Goal: Transaction & Acquisition: Purchase product/service

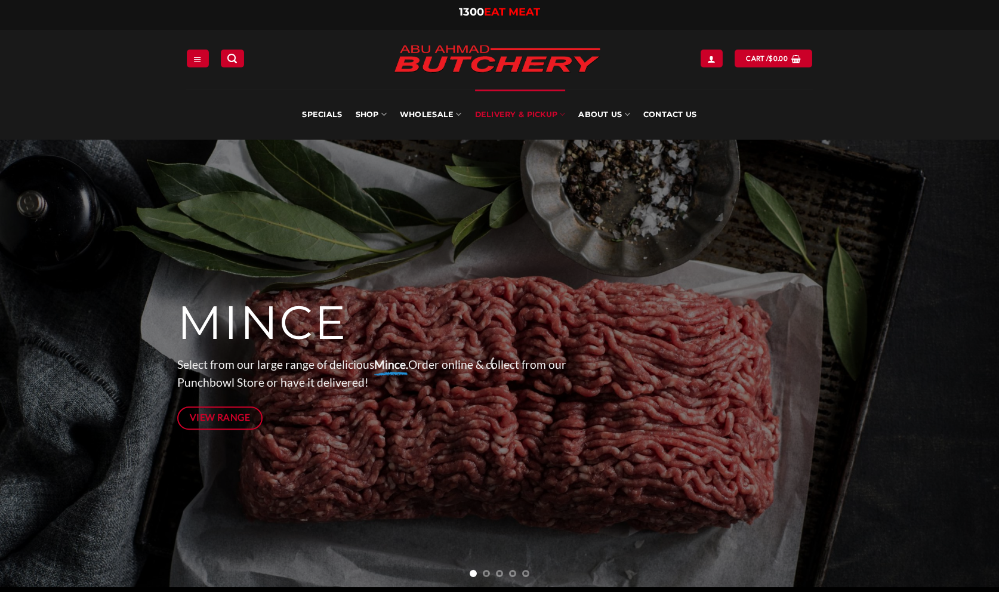
click at [504, 119] on link "Delivery & Pickup" at bounding box center [520, 115] width 91 height 50
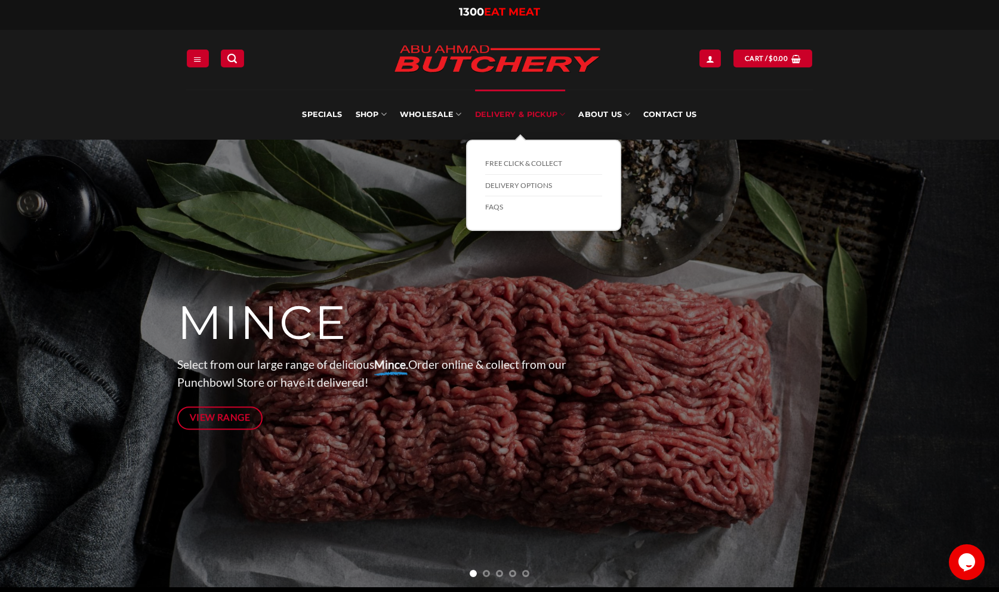
click at [552, 115] on link "Delivery & Pickup" at bounding box center [520, 115] width 91 height 50
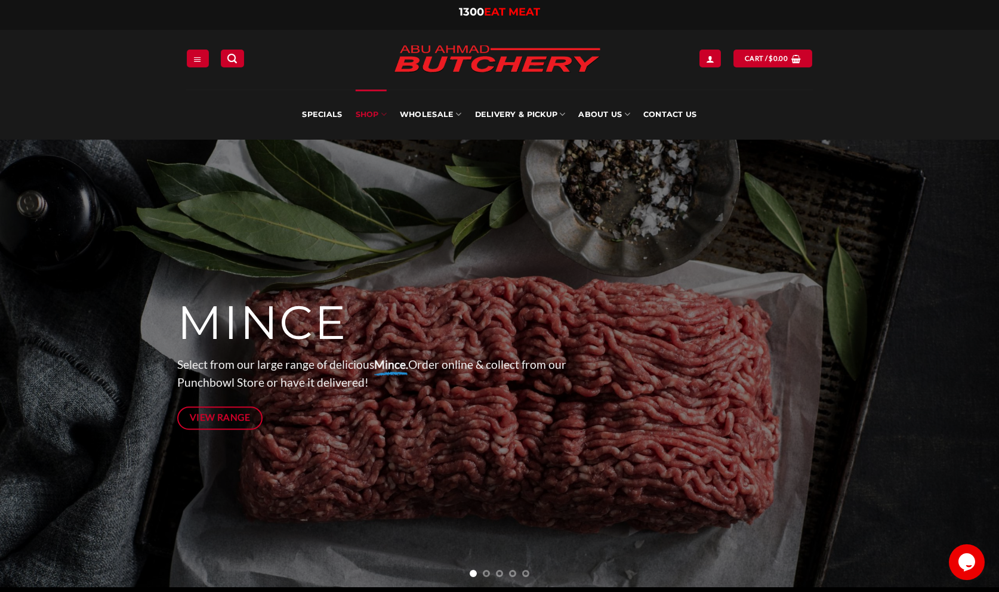
click at [375, 121] on link "SHOP" at bounding box center [371, 115] width 31 height 50
click at [383, 116] on icon at bounding box center [384, 114] width 6 height 11
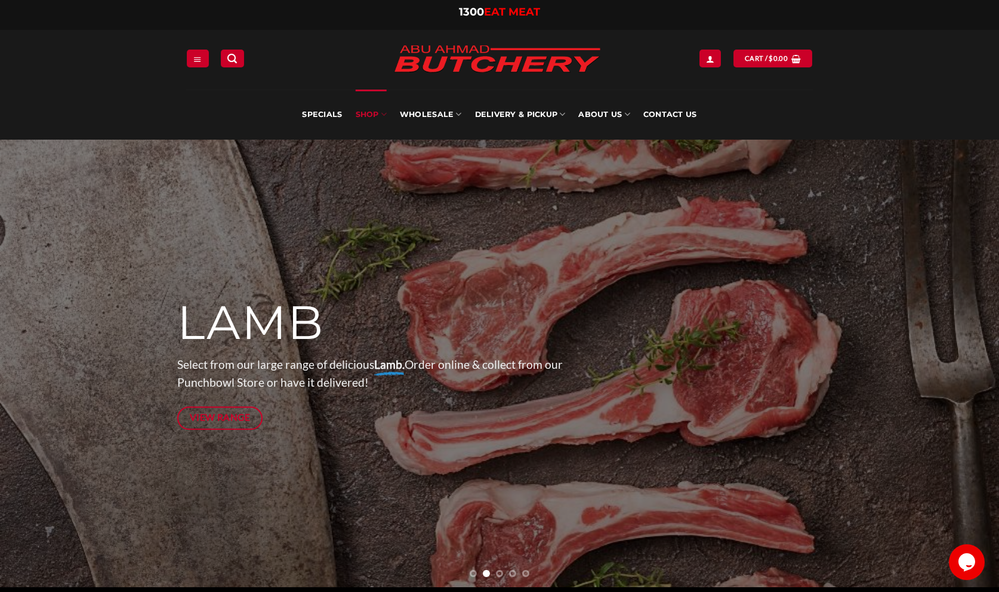
click at [374, 115] on link "SHOP" at bounding box center [371, 115] width 31 height 50
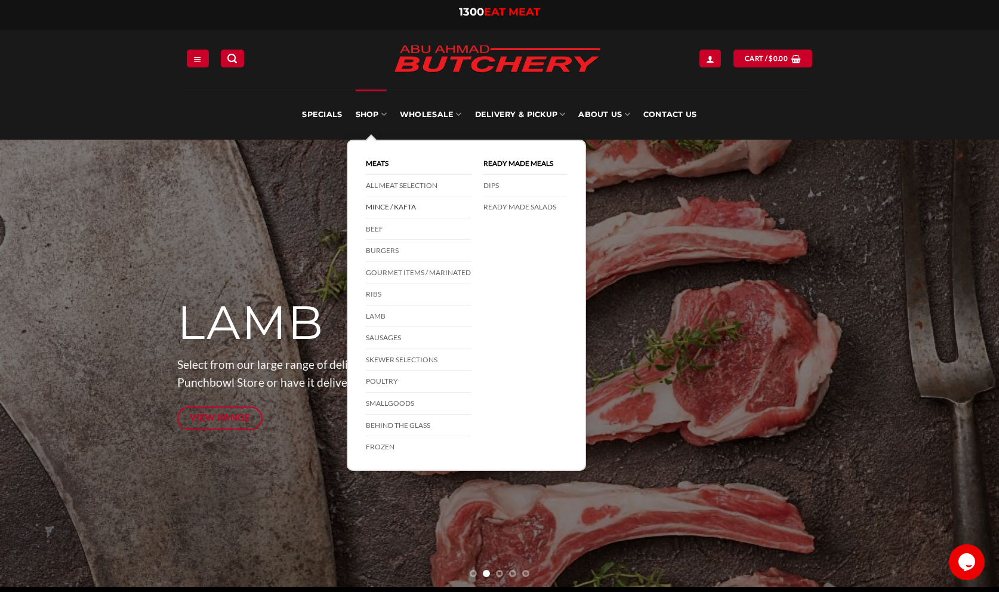
click at [374, 207] on link "Mince / Kafta" at bounding box center [418, 207] width 105 height 22
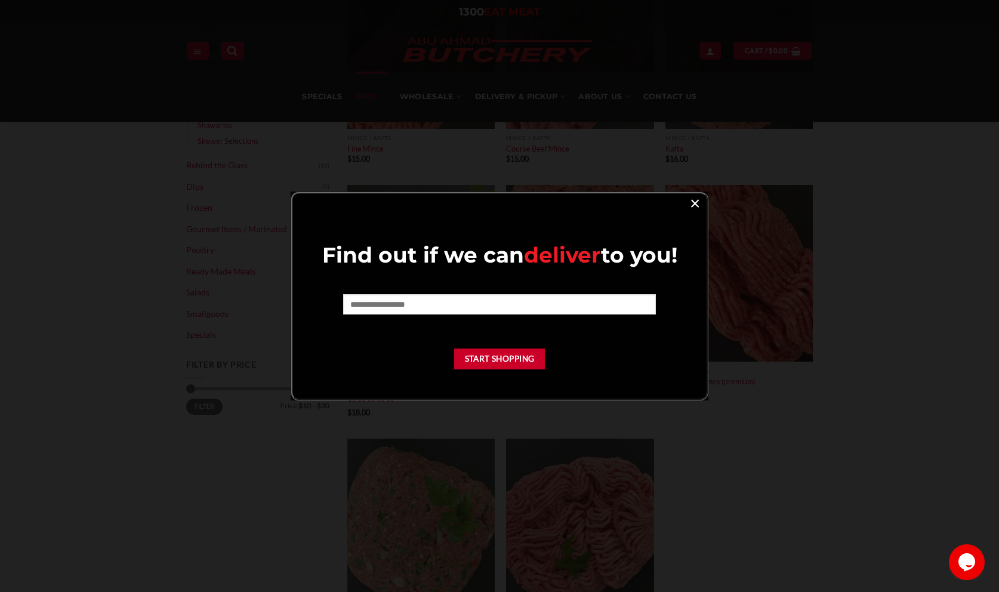
click at [693, 202] on link "×" at bounding box center [694, 203] width 17 height 16
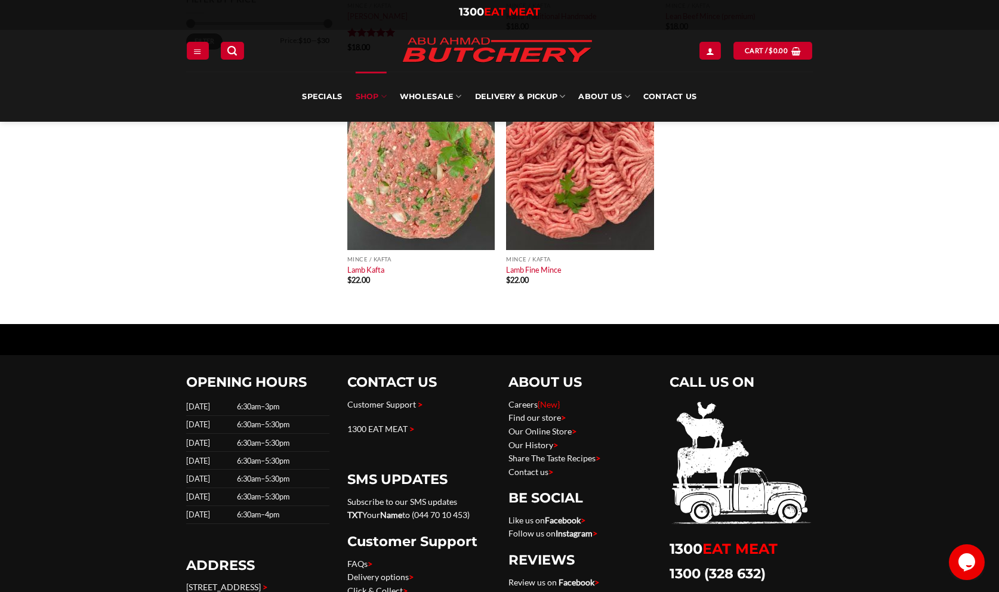
scroll to position [183, 0]
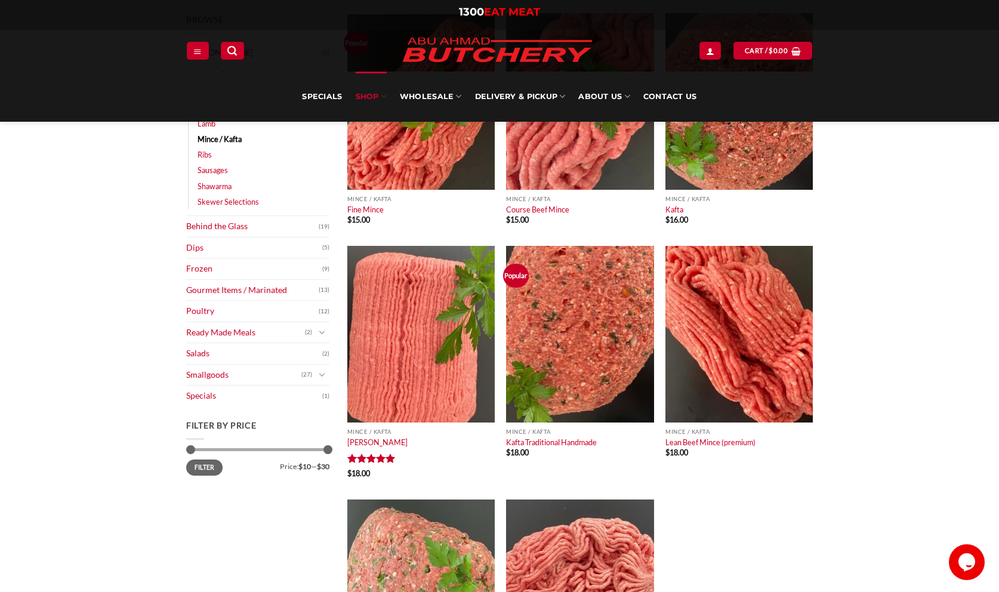
click at [130, 462] on main "Browse Abu Ahmad Butchery (2) All Meat Selection (74) Beef (18) Burgers (4) Lam…" at bounding box center [499, 372] width 999 height 755
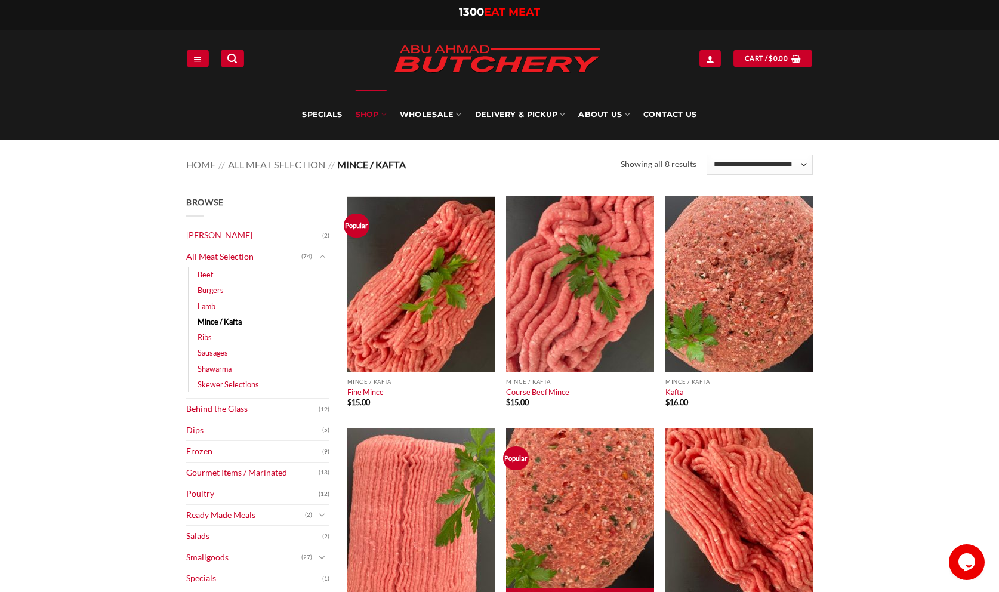
scroll to position [122, 0]
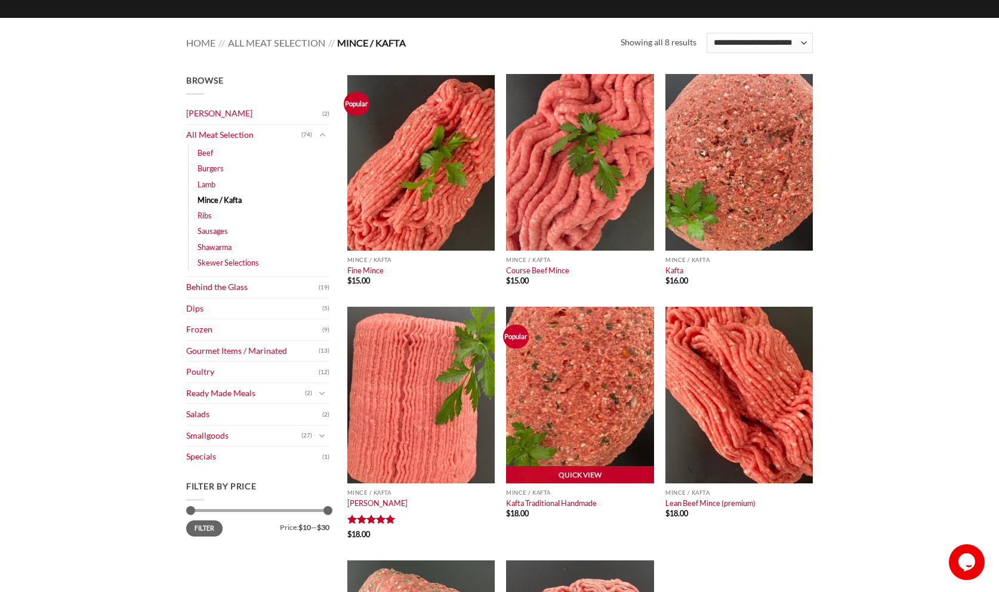
click at [565, 385] on img at bounding box center [579, 395] width 147 height 177
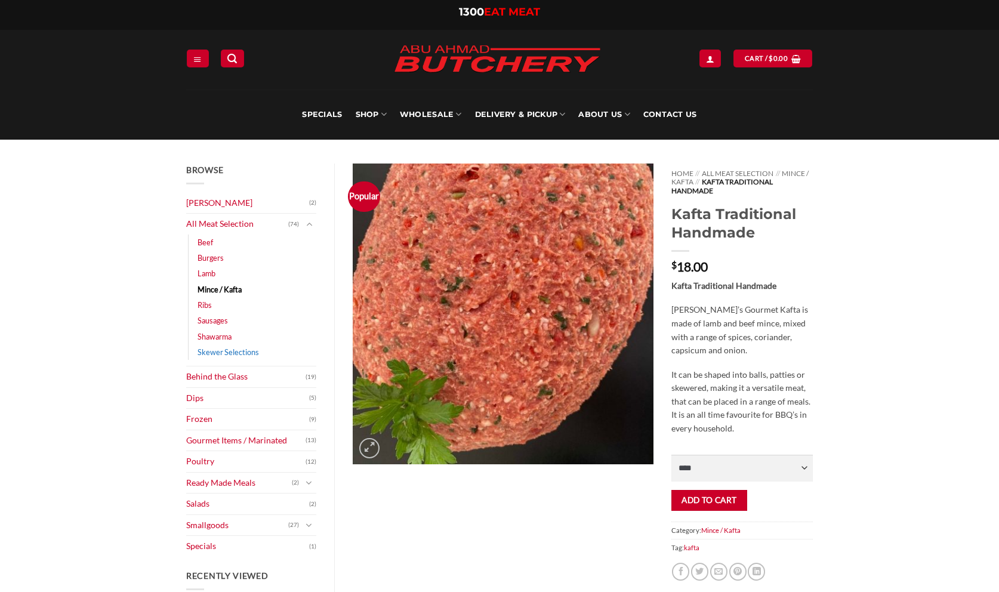
click at [230, 352] on link "Skewer Selections" at bounding box center [228, 352] width 61 height 16
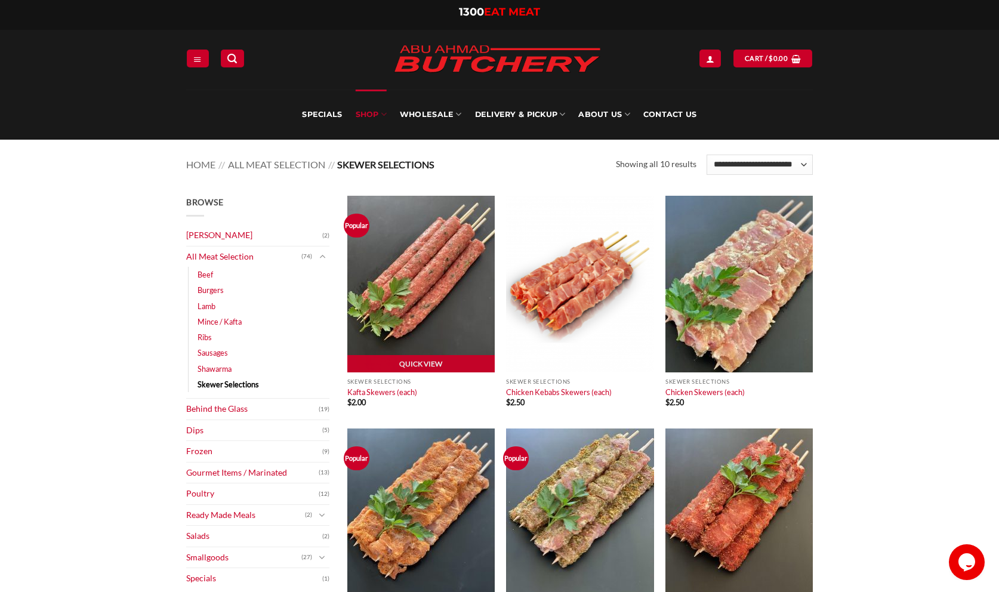
click at [419, 261] on img at bounding box center [420, 284] width 147 height 177
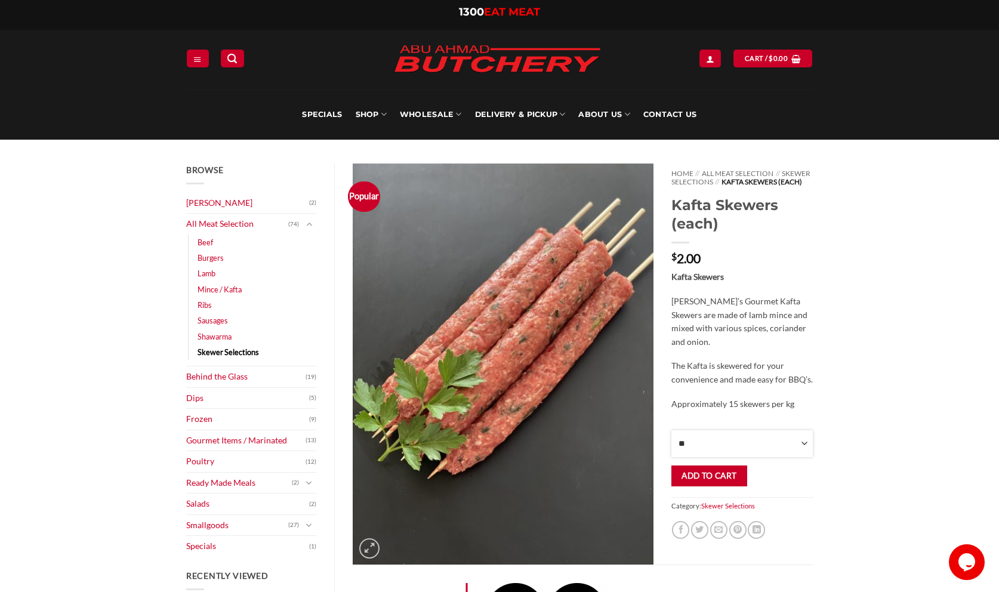
click option "**" at bounding box center [0, 0] width 0 height 0
select select "**"
click option "**" at bounding box center [0, 0] width 0 height 0
click at [841, 482] on div "Browse Abu Ahmad Butchery (2) All Meat Selection (74) Beef (18) Burgers (4) Lam…" at bounding box center [499, 558] width 999 height 837
click at [727, 478] on button "Add to cart" at bounding box center [709, 475] width 76 height 21
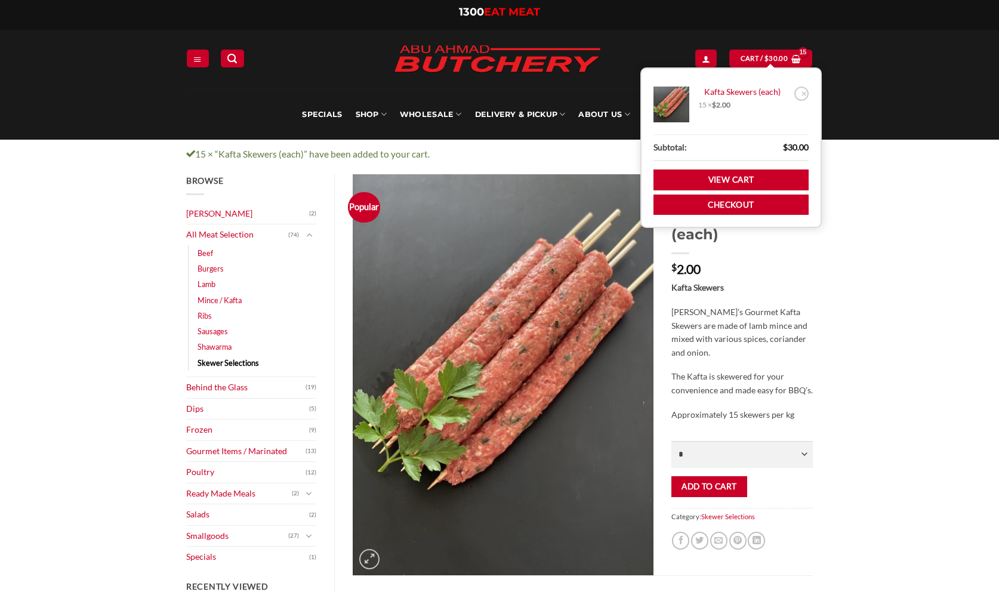
click at [210, 333] on link "Sausages" at bounding box center [213, 331] width 30 height 16
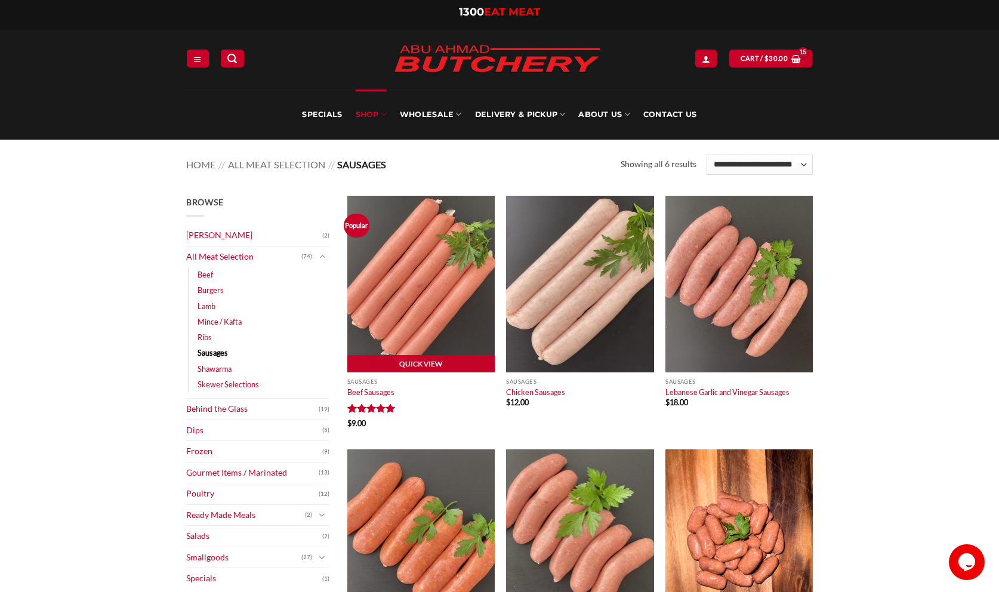
click at [468, 315] on img at bounding box center [420, 284] width 147 height 177
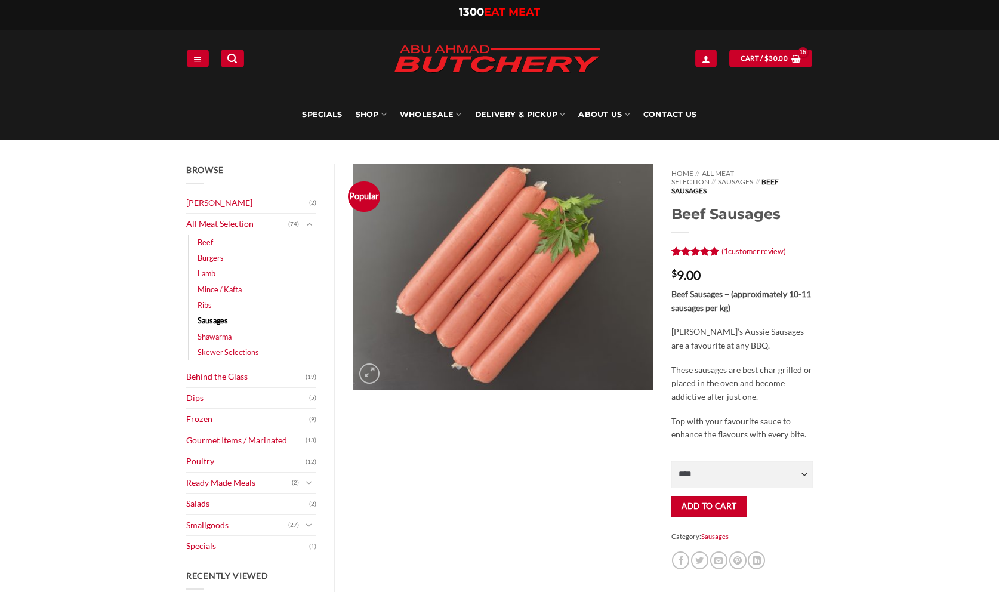
select select "*"
click option "*" at bounding box center [0, 0] width 0 height 0
click at [708, 496] on button "Add to cart" at bounding box center [709, 506] width 76 height 21
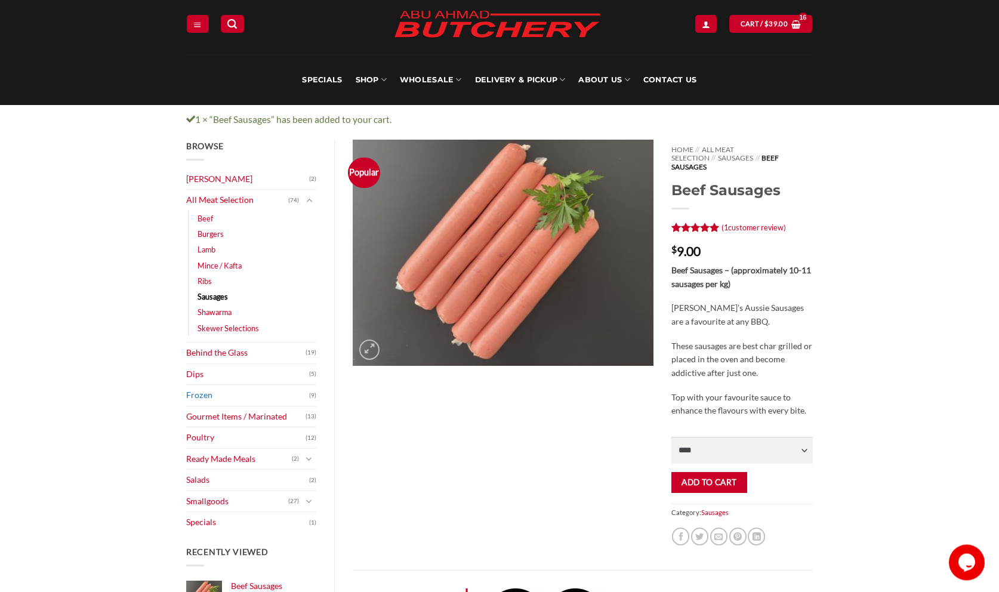
scroll to position [61, 0]
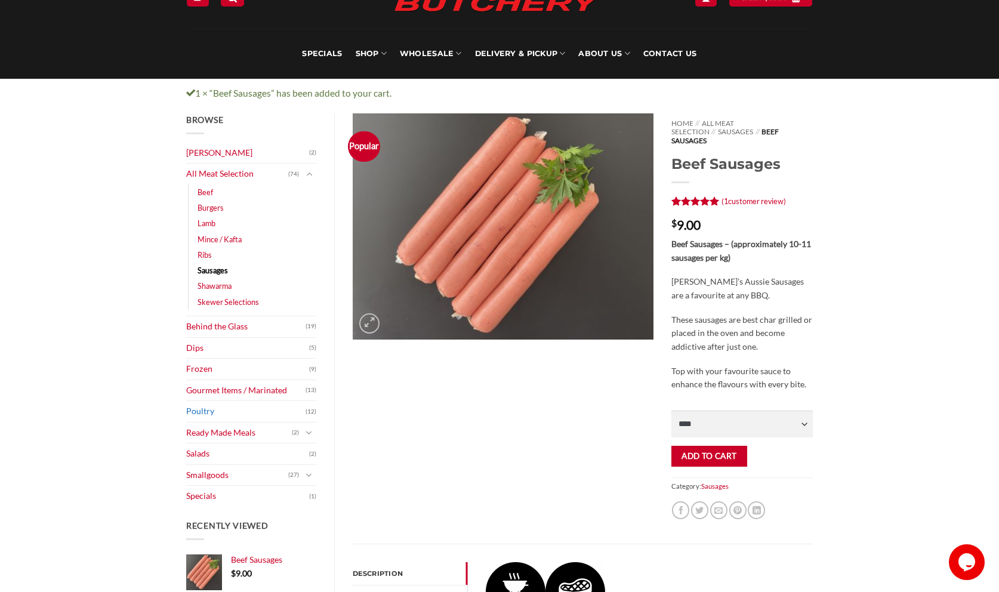
click at [221, 414] on link "Poultry" at bounding box center [245, 411] width 119 height 21
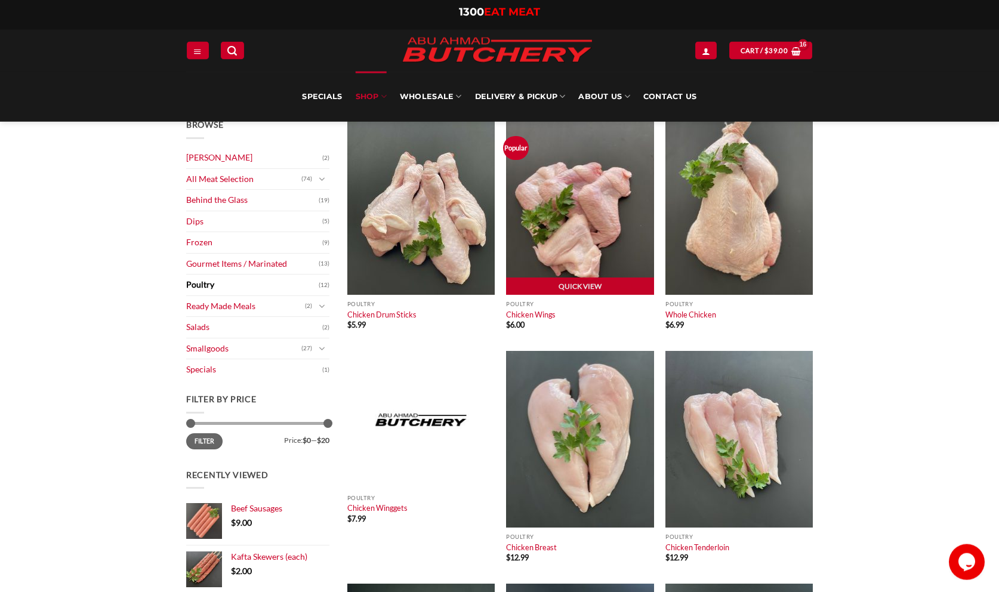
scroll to position [61, 0]
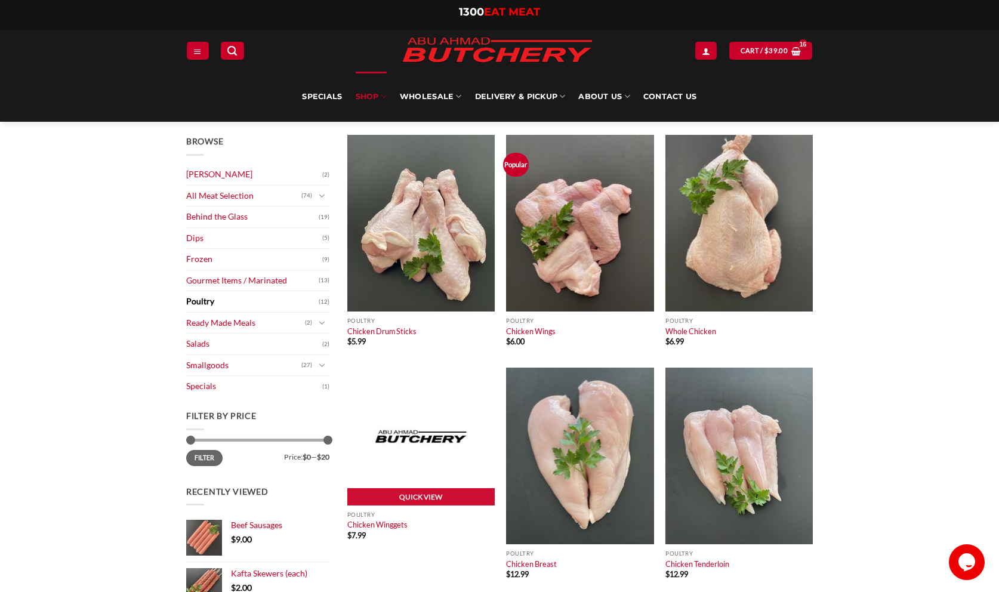
click at [406, 406] on img at bounding box center [420, 437] width 147 height 138
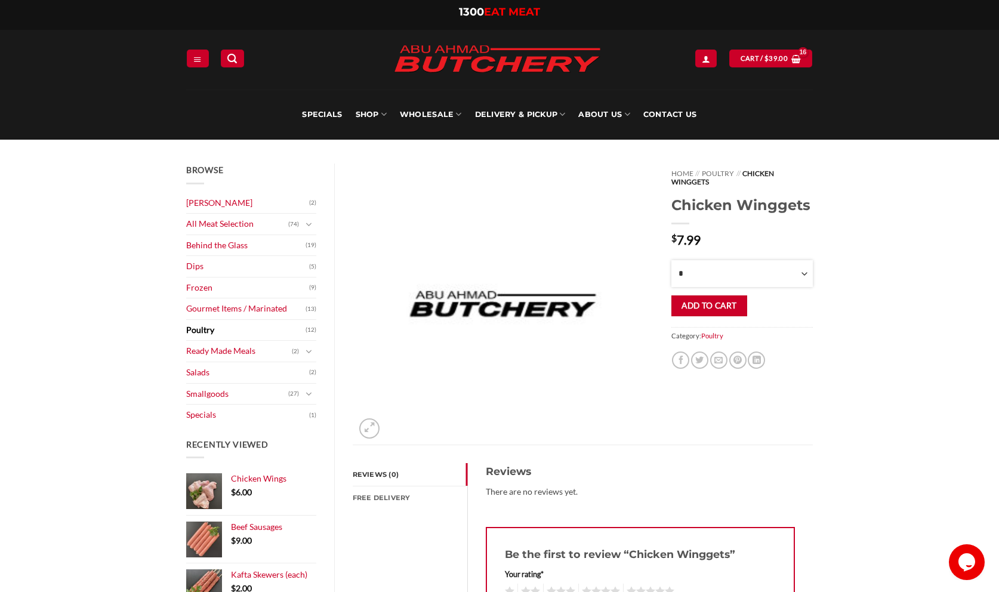
click option "*" at bounding box center [0, 0] width 0 height 0
click at [671, 260] on select "**** * *** * *** * *** * *** * *** * *** * *** * *** * *** ** **** ** **** ** *…" at bounding box center [741, 273] width 141 height 27
select select "*"
click option "*" at bounding box center [0, 0] width 0 height 0
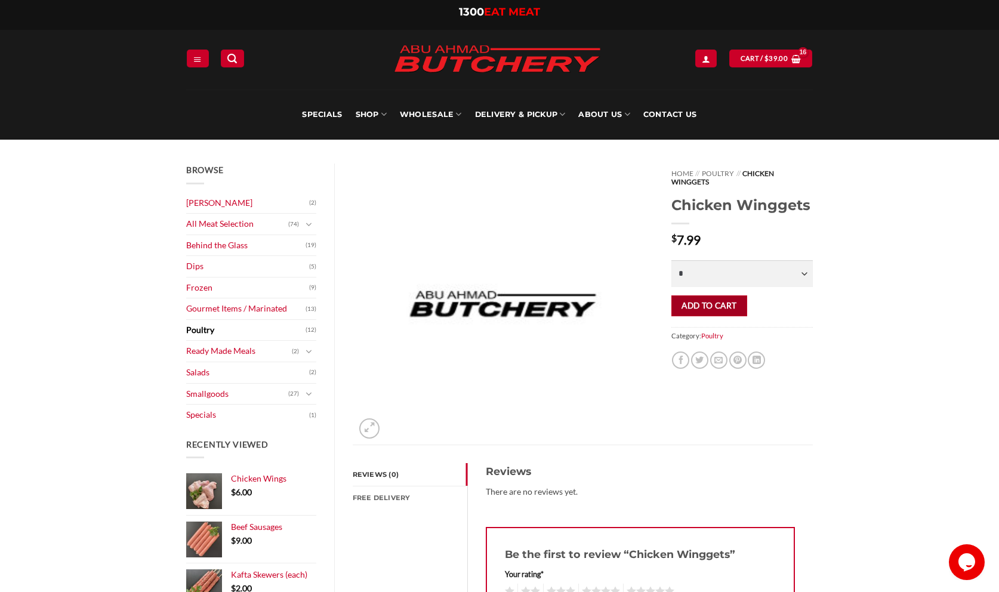
click at [701, 302] on button "Add to cart" at bounding box center [709, 305] width 76 height 21
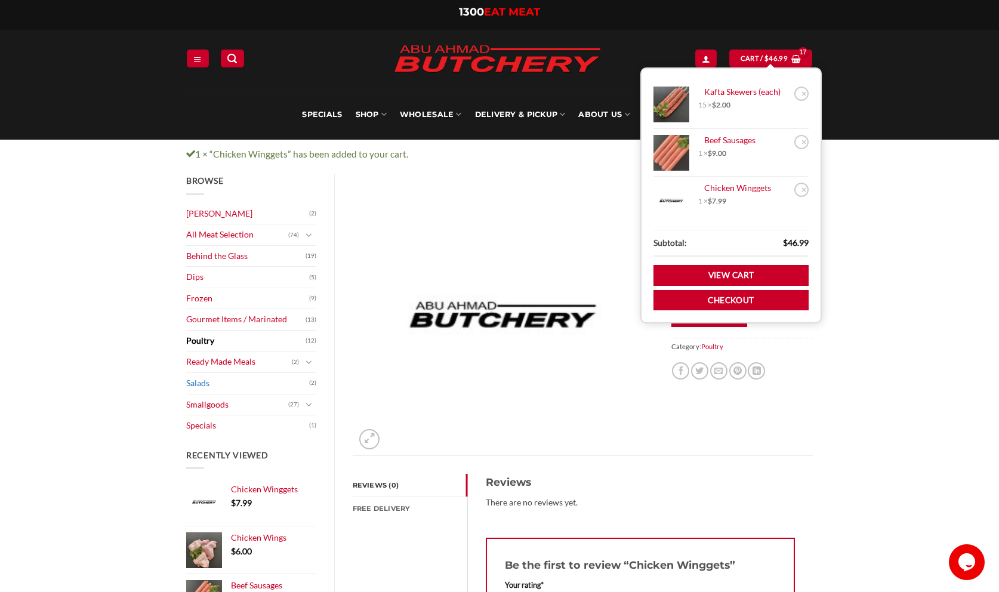
click at [202, 388] on link "Salads" at bounding box center [247, 383] width 123 height 21
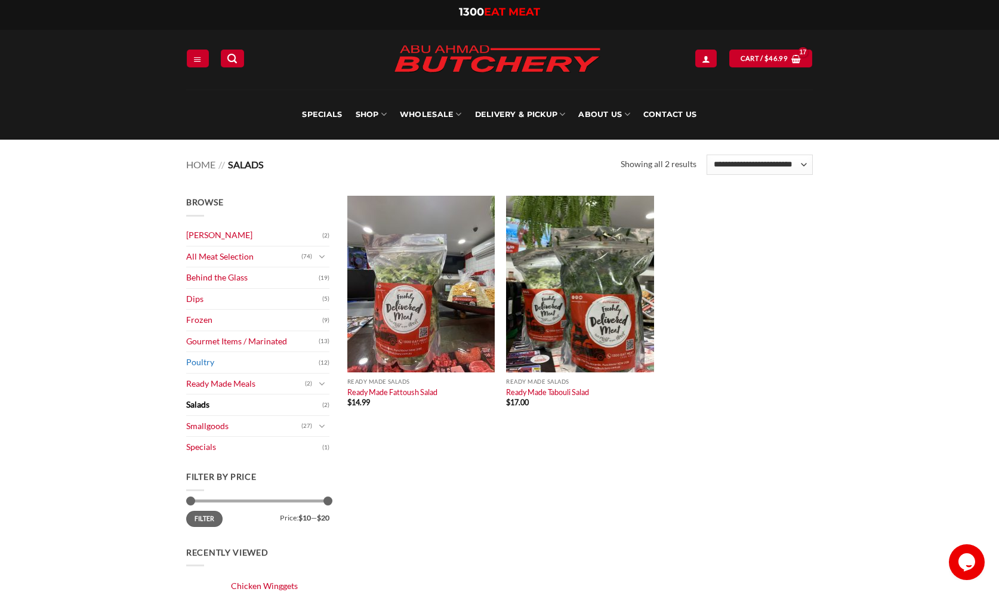
click at [203, 365] on link "Poultry" at bounding box center [252, 362] width 132 height 21
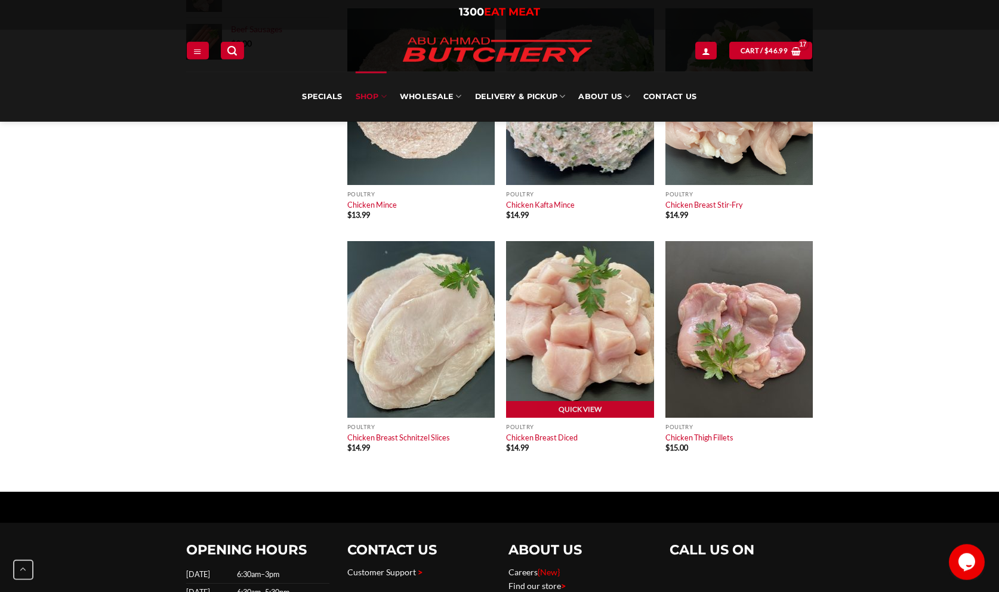
scroll to position [670, 0]
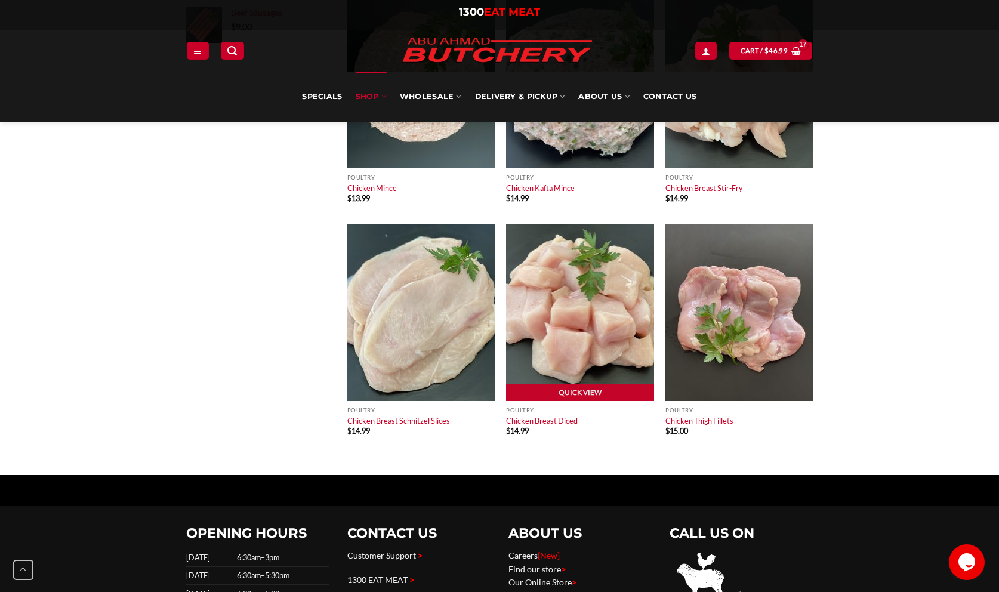
click at [567, 351] on img at bounding box center [579, 312] width 147 height 177
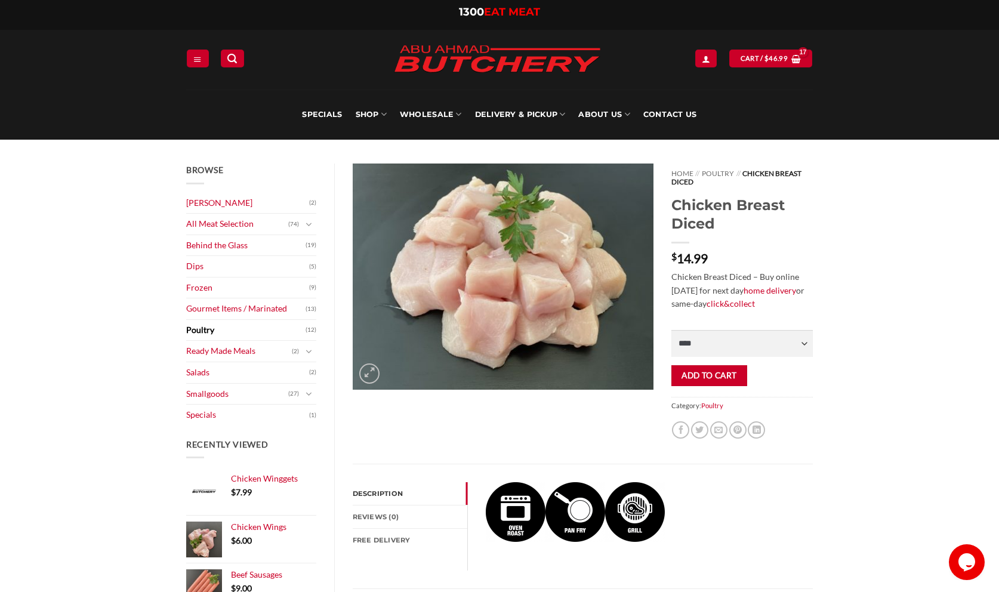
select select "*"
click option "*" at bounding box center [0, 0] width 0 height 0
click at [723, 376] on button "Add to cart" at bounding box center [709, 375] width 76 height 21
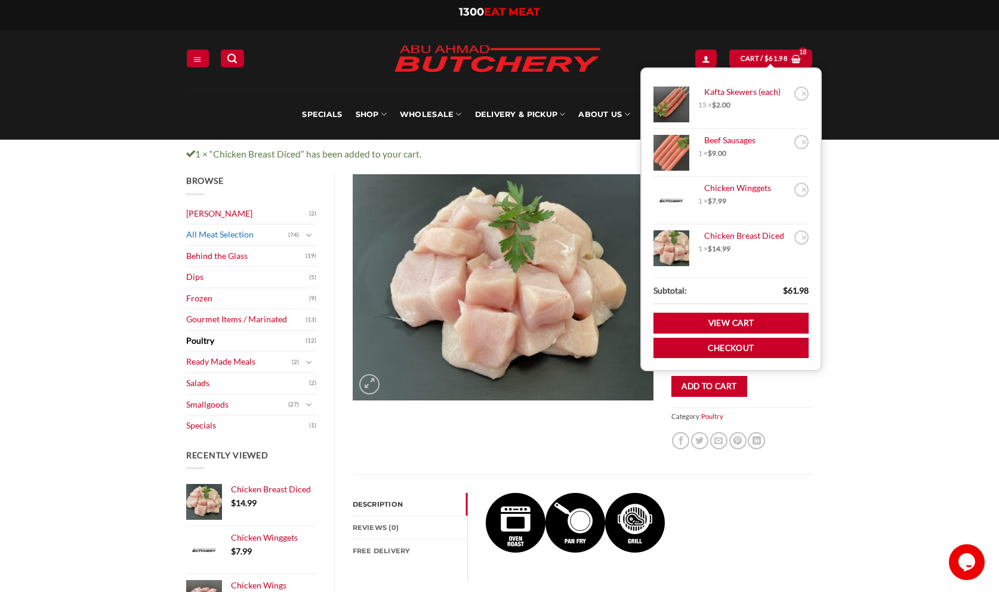
click at [221, 236] on link "All Meat Selection" at bounding box center [237, 234] width 102 height 21
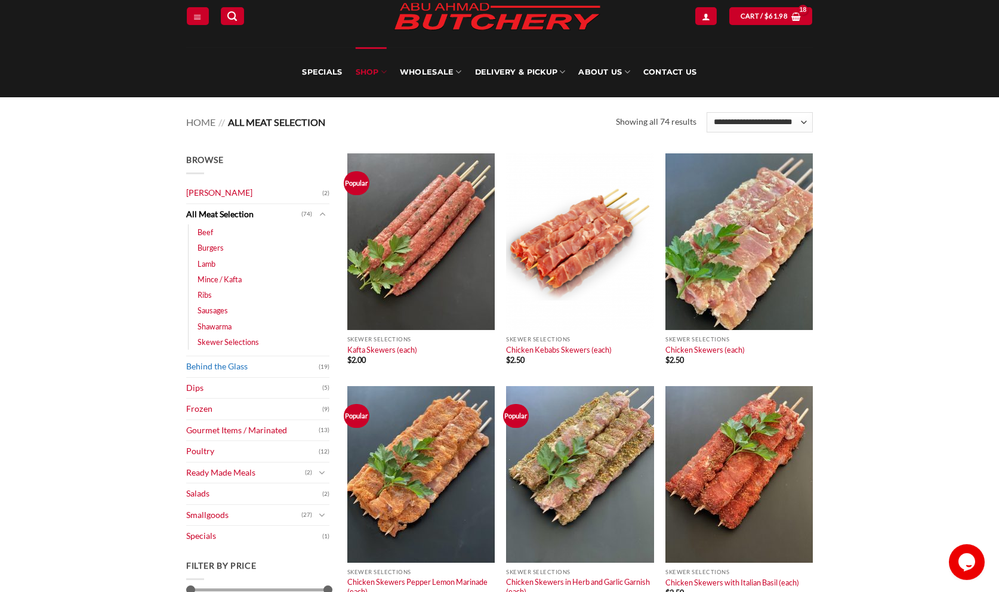
scroll to position [61, 0]
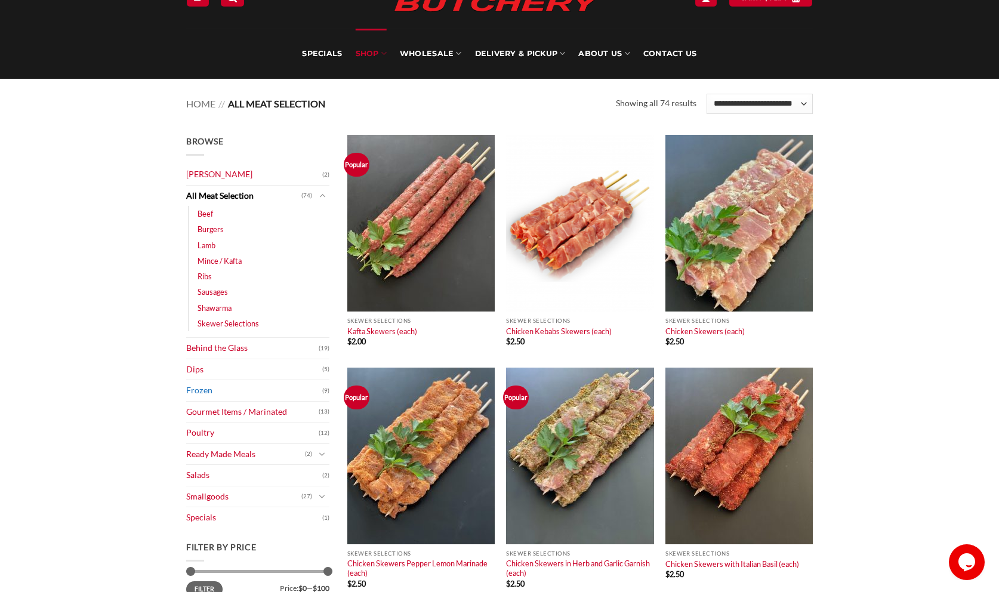
click at [203, 391] on link "Frozen" at bounding box center [254, 390] width 136 height 21
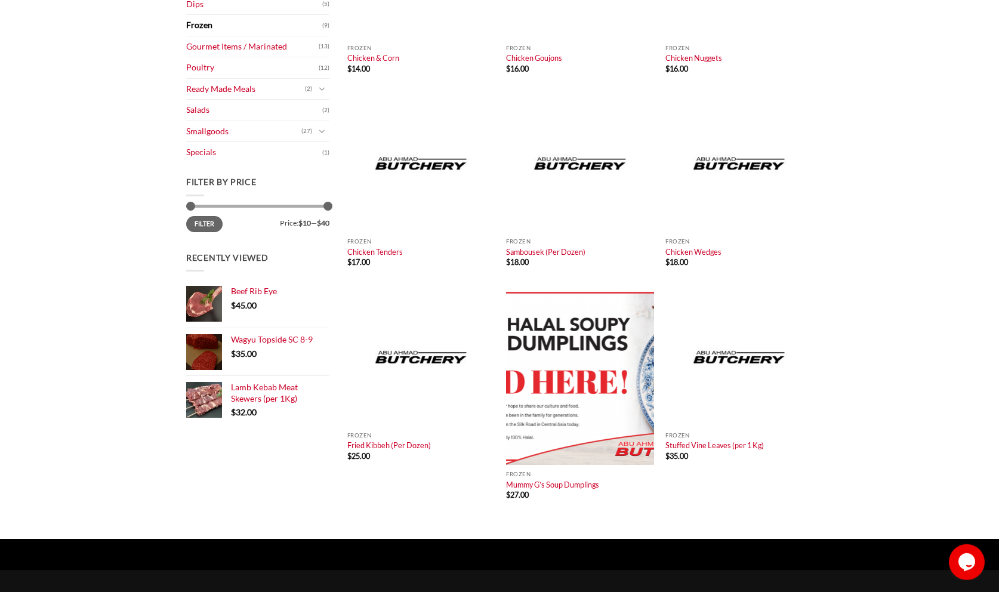
scroll to position [304, 0]
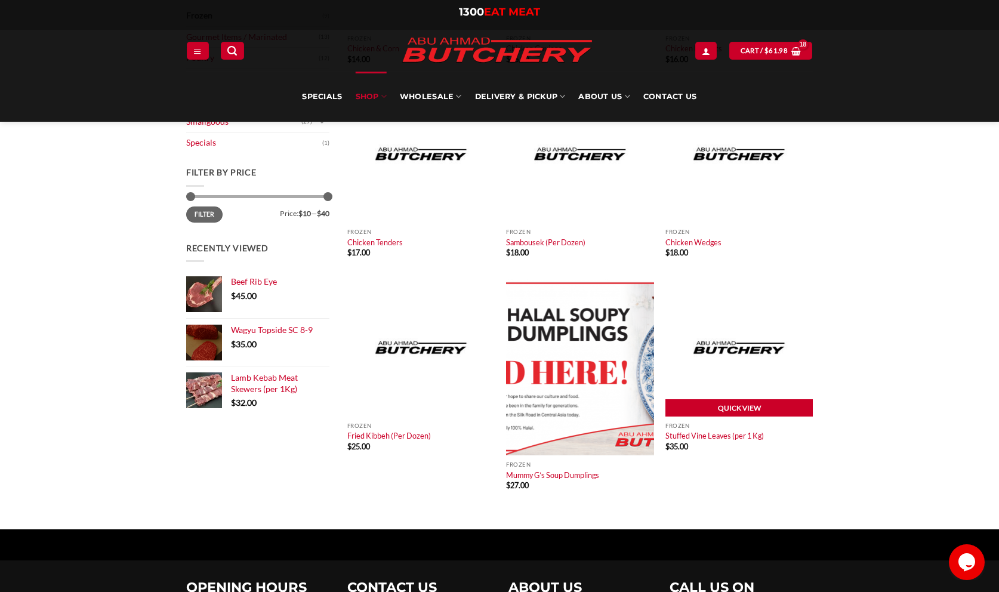
click at [757, 408] on link "Quick View" at bounding box center [738, 408] width 147 height 18
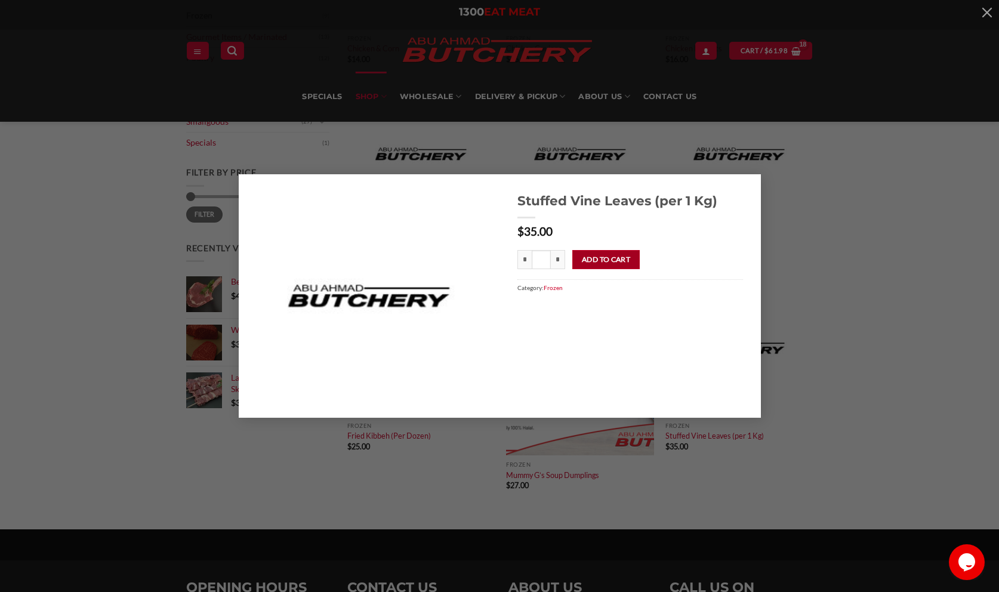
click at [613, 263] on button "Add to cart" at bounding box center [605, 259] width 67 height 19
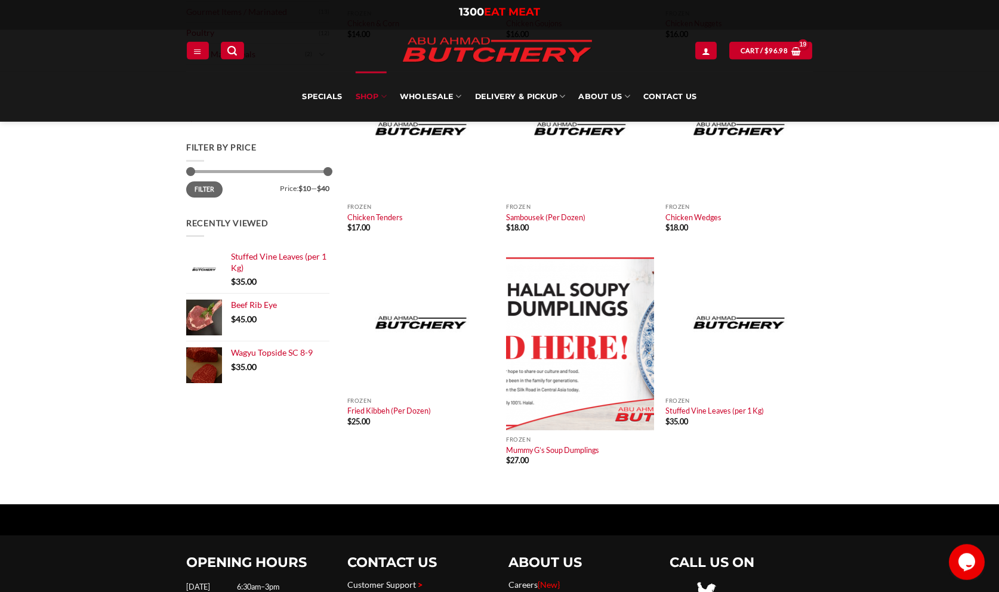
scroll to position [365, 0]
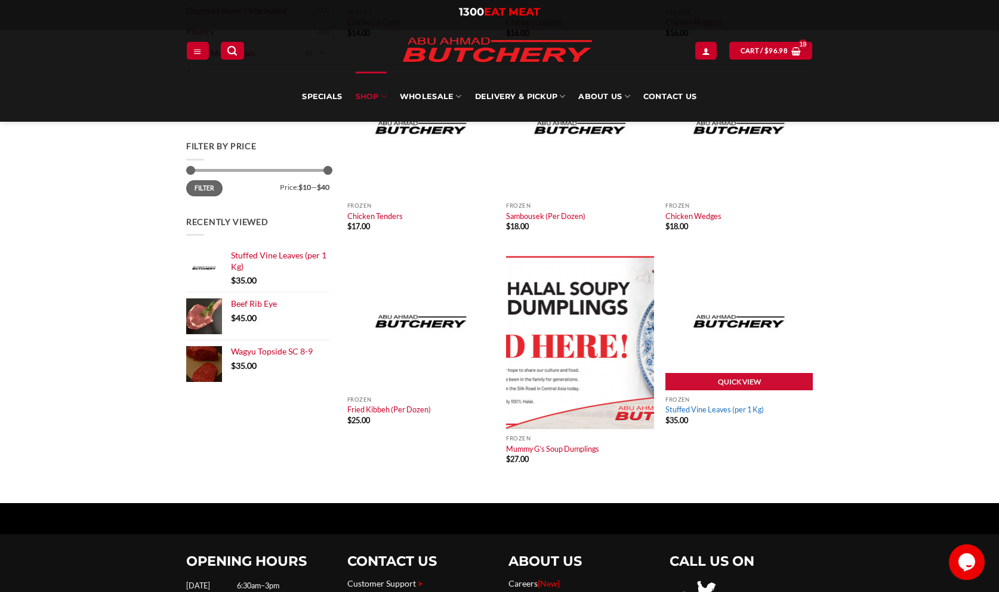
click at [696, 412] on link "Stuffed Vine Leaves (per 1 Kg)" at bounding box center [714, 410] width 98 height 10
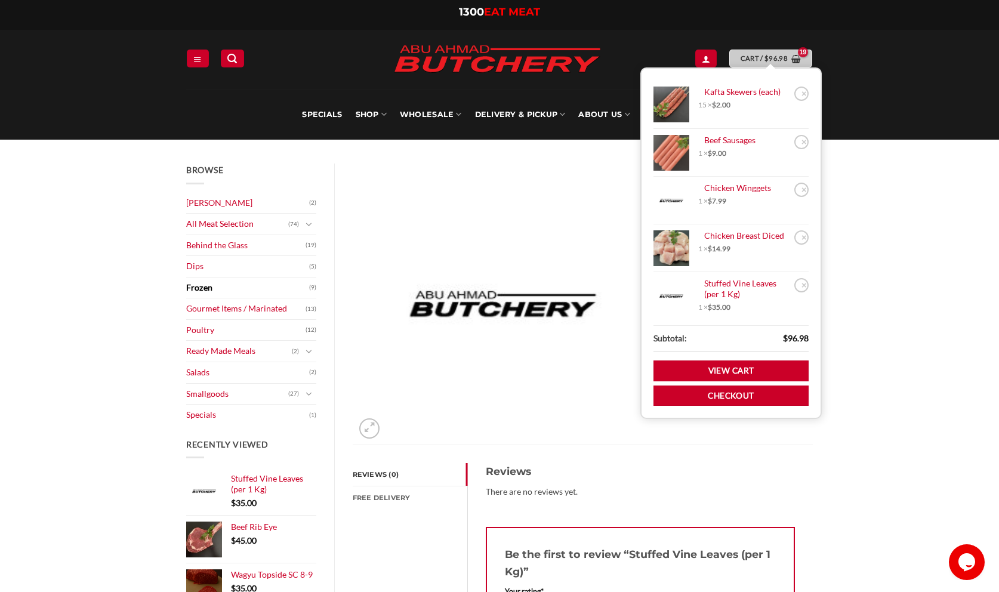
click at [781, 58] on bdi "$ 96.98" at bounding box center [775, 58] width 23 height 8
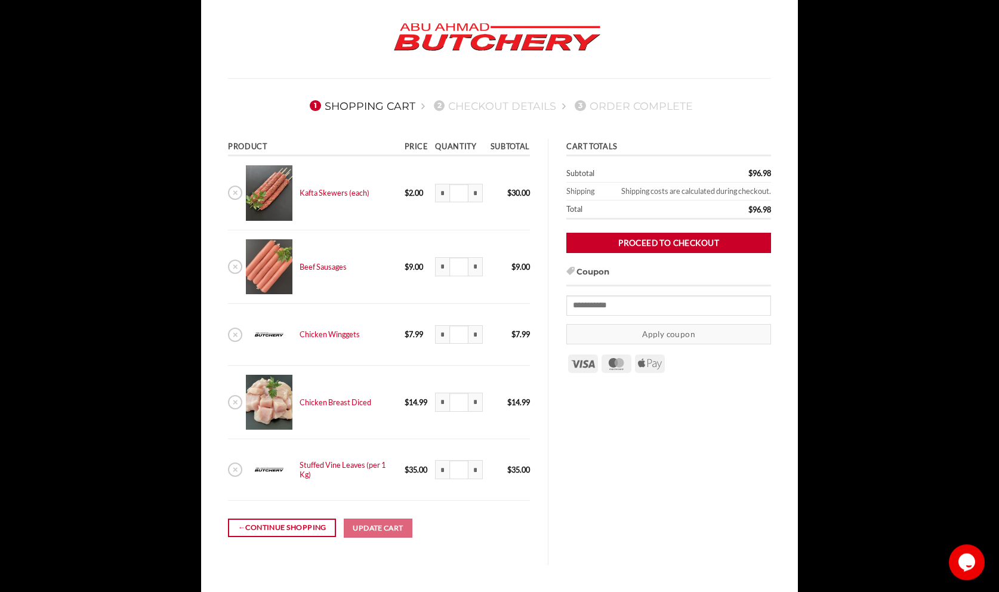
scroll to position [61, 0]
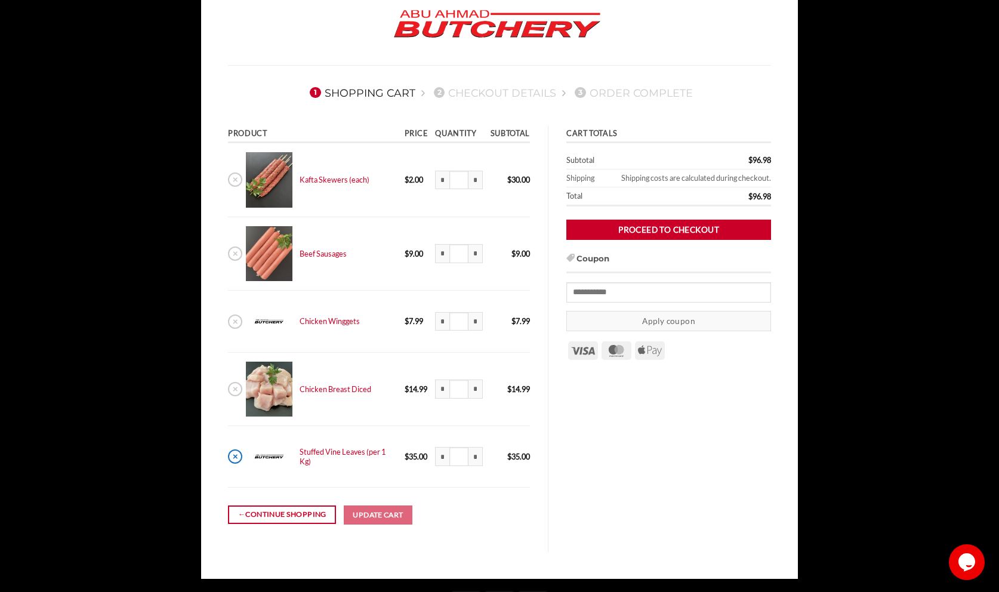
click at [235, 454] on link "×" at bounding box center [235, 456] width 14 height 14
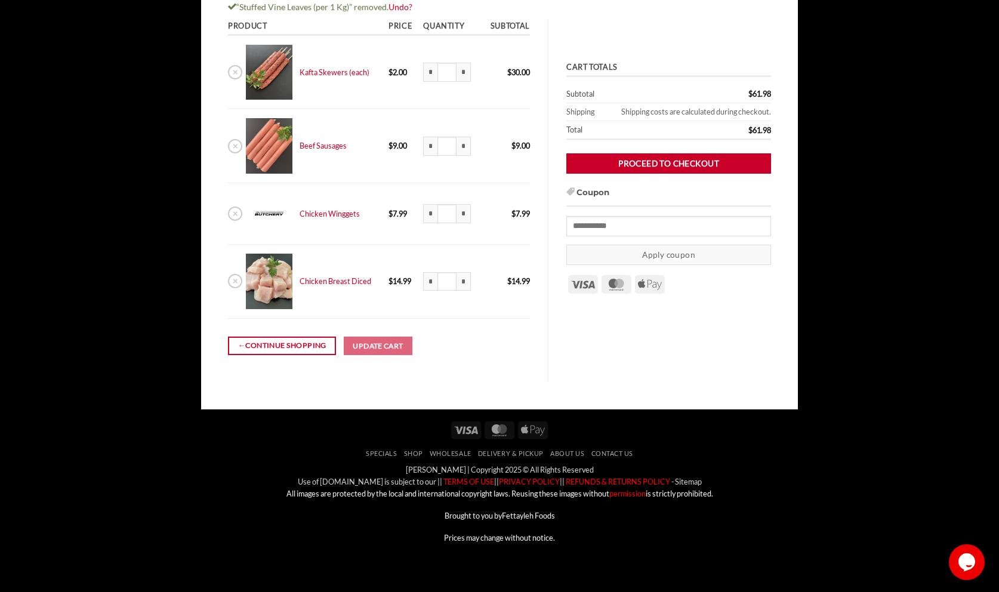
click at [916, 191] on body "1 Shopping Cart 2 Checkout details 3 Order Complete “Stuffed Vine Leaves (per 1…" at bounding box center [499, 206] width 999 height 712
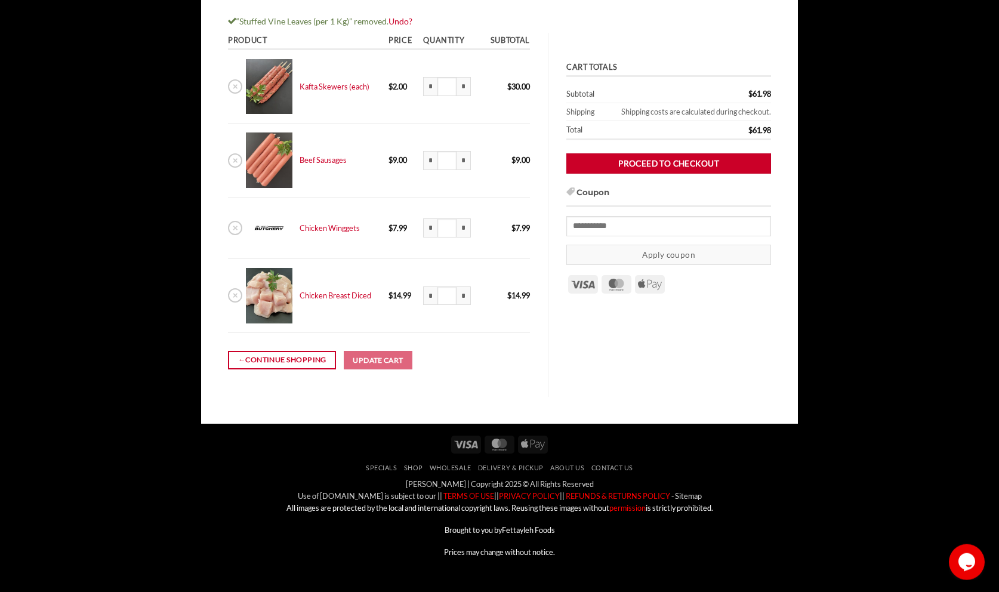
scroll to position [193, 0]
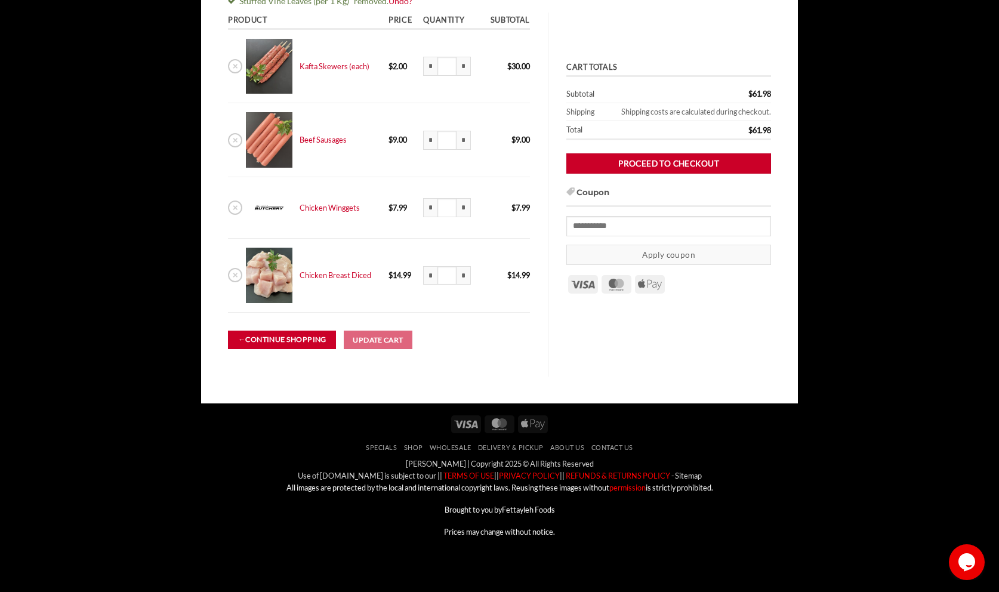
click at [299, 342] on link "← Continue shopping" at bounding box center [282, 340] width 108 height 18
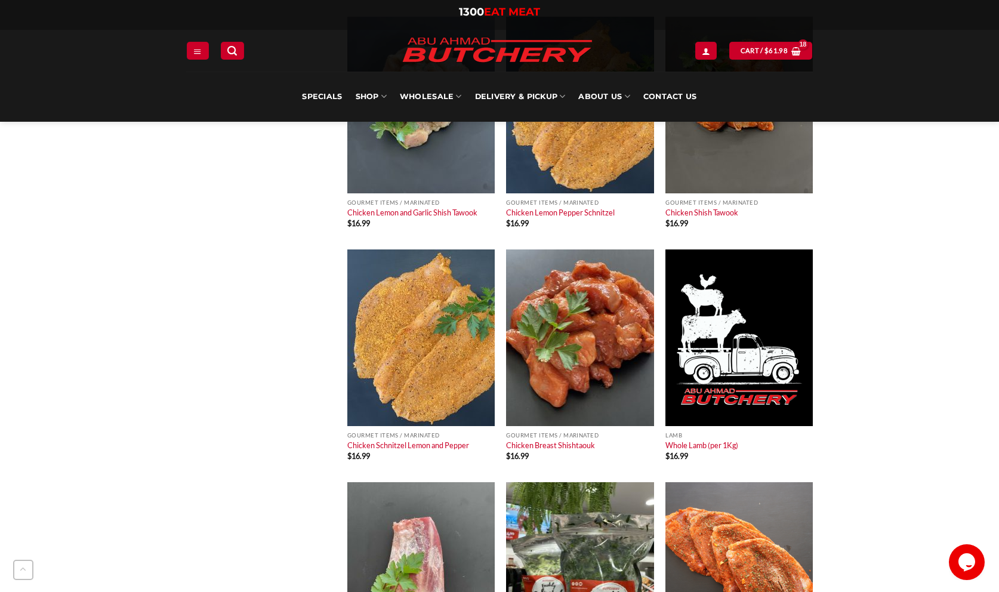
scroll to position [6087, 0]
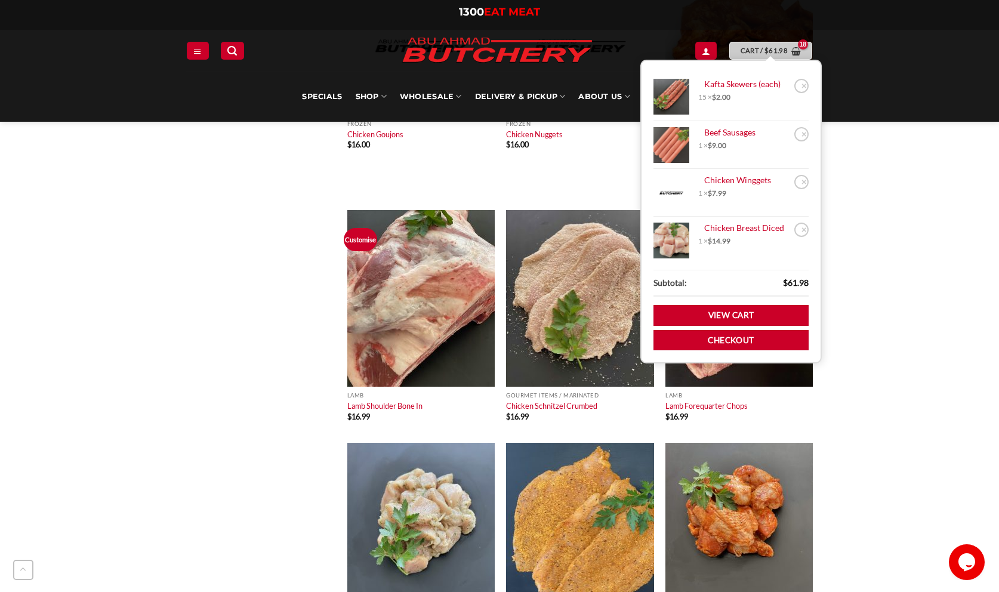
click at [773, 55] on span "$ 61.98" at bounding box center [775, 50] width 23 height 11
